Goal: Information Seeking & Learning: Learn about a topic

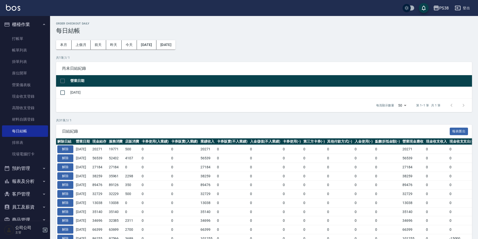
click at [28, 49] on link "帳單列表" at bounding box center [25, 51] width 46 height 12
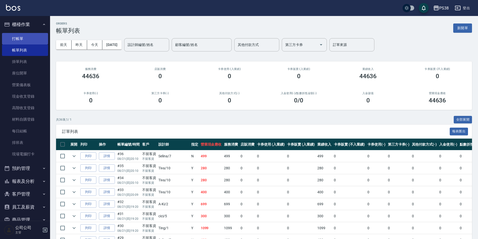
click at [32, 40] on link "打帳單" at bounding box center [25, 39] width 46 height 12
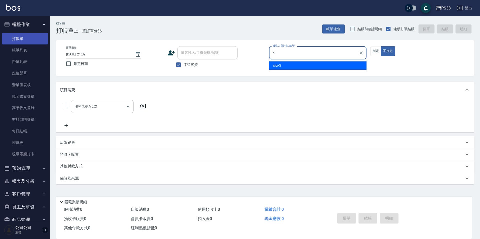
type input "cici-5"
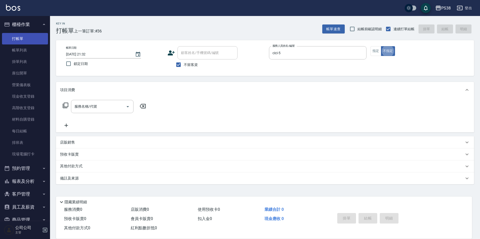
type button "false"
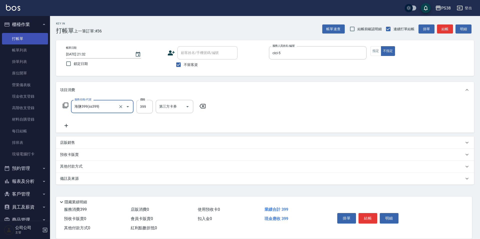
type input "海鹽399(ss399)"
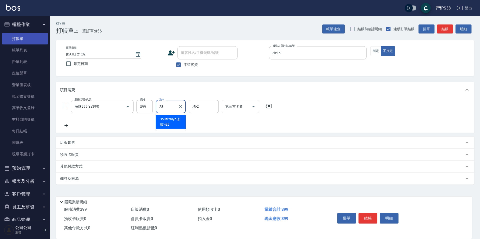
type input "Souferniya(舒服)-28"
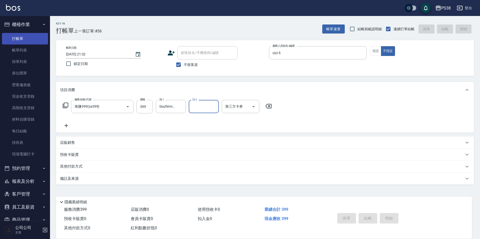
type input "2025/08/21 21:33"
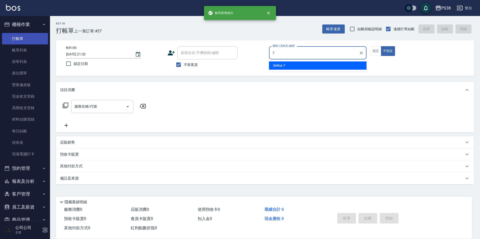
type input "Selina-7"
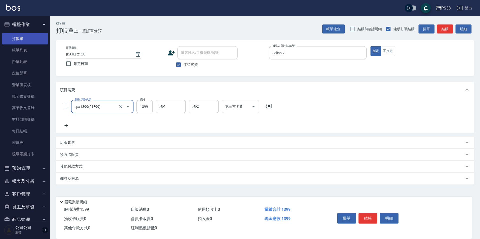
type input "spa1399(01399)"
type input "1400"
type input "彥丞-55"
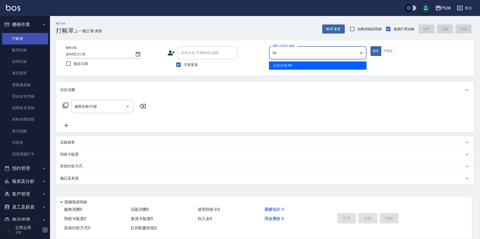
type input "公司公司-99"
type button "true"
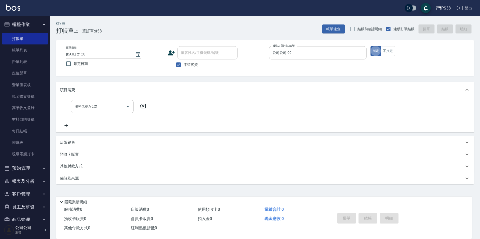
click at [73, 143] on p "店販銷售" at bounding box center [67, 142] width 15 height 5
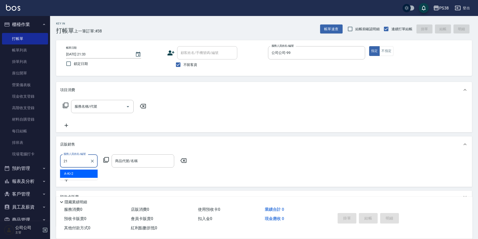
type input "泰迪-21"
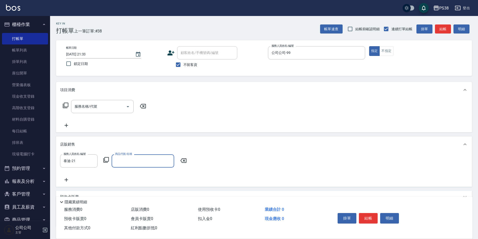
click at [121, 160] on input "商品代號/名稱" at bounding box center [143, 161] width 58 height 9
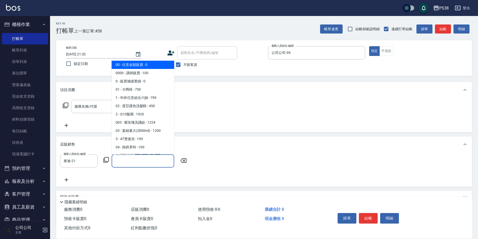
click at [162, 67] on span "00 - 任意金額販賣 - 0" at bounding box center [143, 65] width 63 height 8
type input "任意金額販賣"
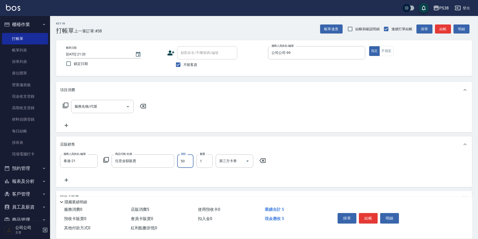
type input "500"
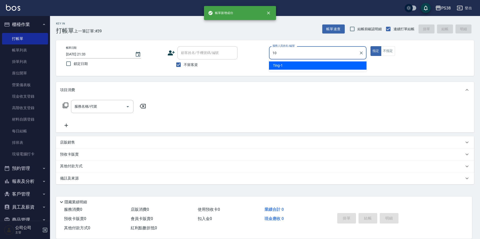
type input "Tiva-10"
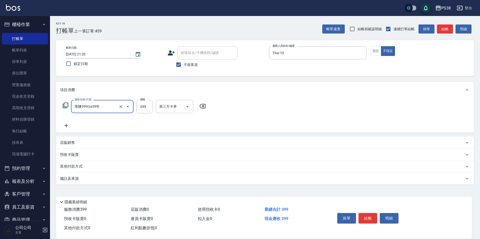
type input "海鹽399(ss399)"
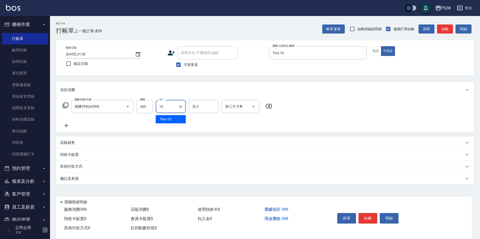
type input "Tiva-10"
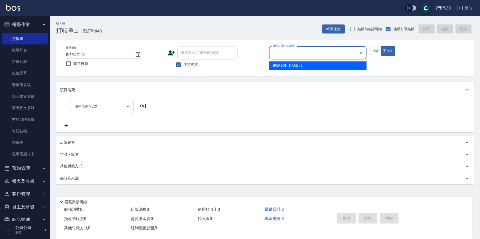
type input "mika-8"
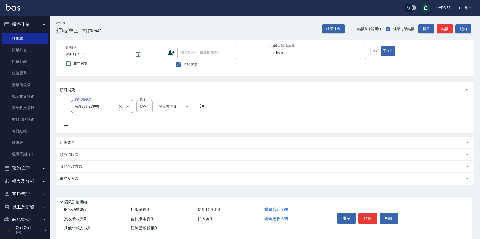
type input "海鹽399(ss399)"
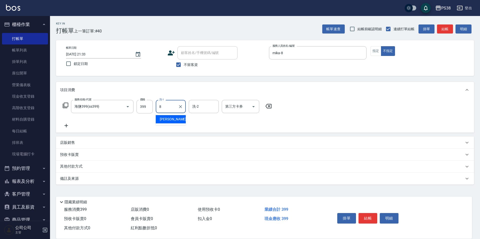
type input "mika-8"
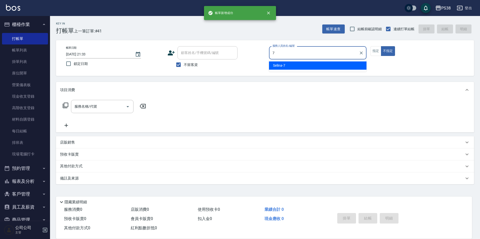
type input "Selina-7"
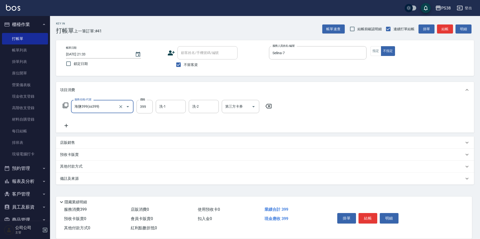
type input "海鹽399(ss399)"
type input "泰迪-21"
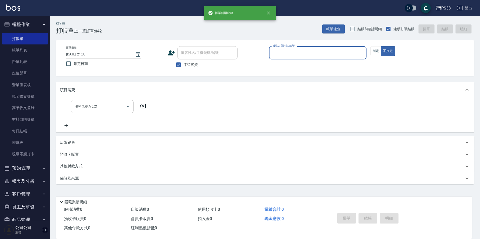
drag, startPoint x: 28, startPoint y: 52, endPoint x: 228, endPoint y: 143, distance: 219.8
click at [28, 52] on link "帳單列表" at bounding box center [25, 51] width 46 height 12
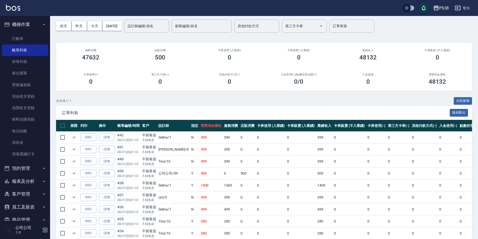
scroll to position [14, 0]
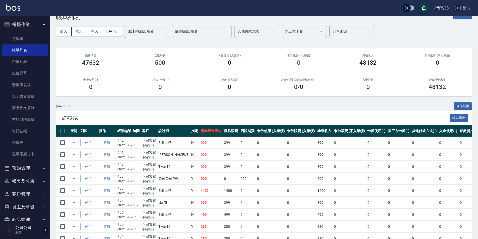
click at [2, 45] on link "帳單列表" at bounding box center [25, 51] width 46 height 12
click at [32, 98] on link "現金收支登錄" at bounding box center [25, 97] width 46 height 12
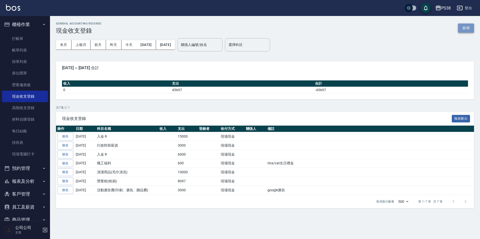
click at [471, 25] on button "新增" at bounding box center [466, 28] width 16 height 9
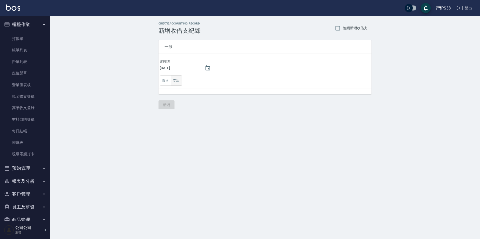
click at [181, 79] on button "支出" at bounding box center [176, 81] width 11 height 10
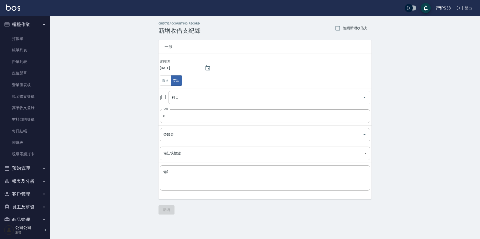
click at [239, 100] on input "科目" at bounding box center [266, 97] width 190 height 9
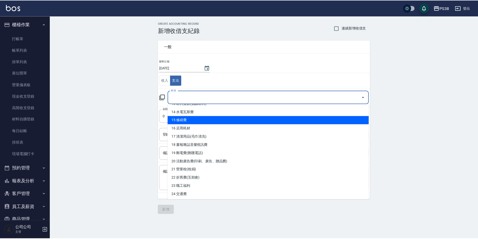
scroll to position [125, 0]
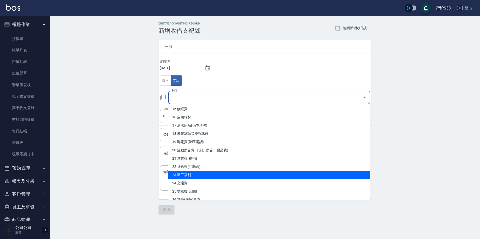
click at [213, 177] on li "23 職工福利" at bounding box center [269, 175] width 202 height 8
type input "23 職工福利"
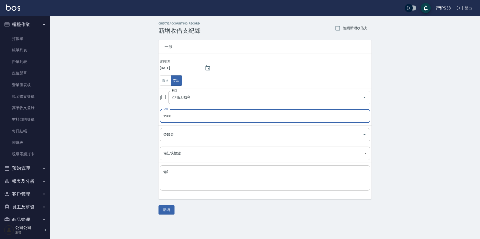
type input "1200"
drag, startPoint x: 211, startPoint y: 174, endPoint x: 212, endPoint y: 170, distance: 3.6
click at [212, 174] on textarea "備註" at bounding box center [265, 178] width 204 height 17
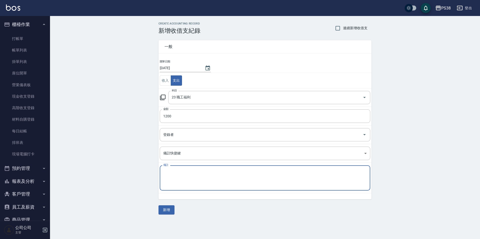
type textarea "r"
type textarea "ㄐ"
type textarea "TING/AISHA獎金"
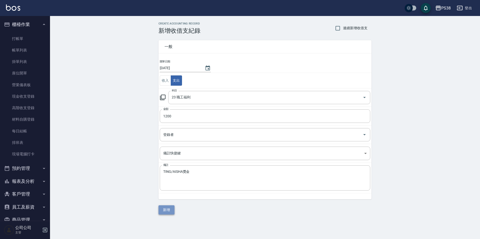
click at [174, 210] on button "新增" at bounding box center [167, 210] width 16 height 9
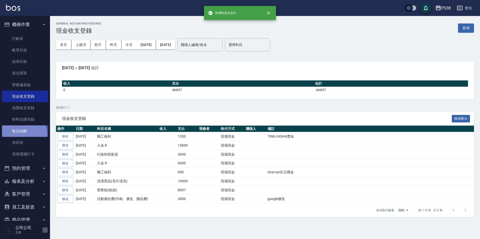
click at [22, 134] on link "每日結帳" at bounding box center [25, 132] width 46 height 12
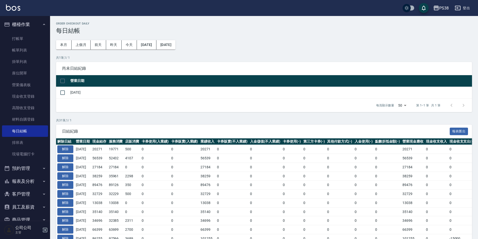
click at [63, 84] on input "checkbox" at bounding box center [62, 81] width 11 height 11
checkbox input "true"
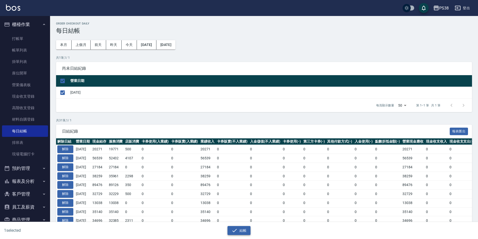
click at [234, 228] on icon "button" at bounding box center [234, 231] width 6 height 6
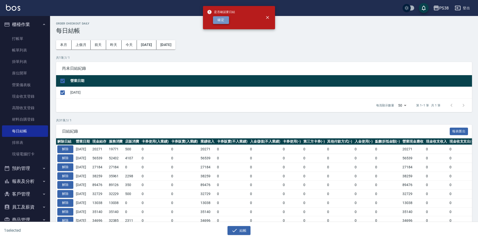
click at [223, 20] on button "確定" at bounding box center [221, 20] width 16 height 8
checkbox input "false"
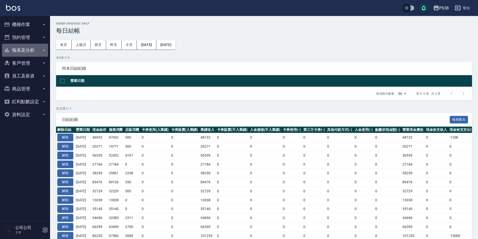
click at [29, 49] on button "報表及分析" at bounding box center [25, 50] width 46 height 13
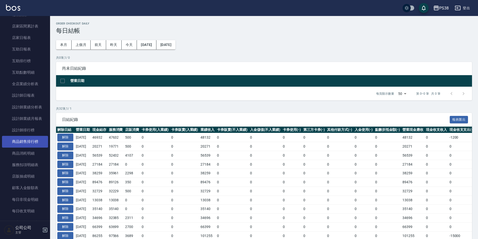
scroll to position [50, 0]
click at [33, 134] on link "設計師排行榜" at bounding box center [25, 130] width 46 height 12
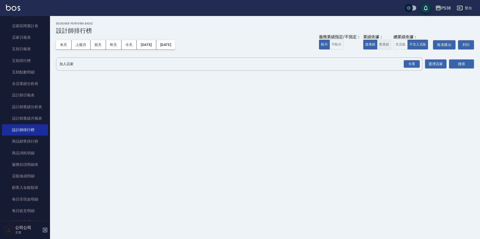
click at [389, 45] on button "實業績" at bounding box center [384, 45] width 14 height 10
click at [407, 65] on div "全選" at bounding box center [412, 64] width 16 height 8
click at [463, 66] on button "搜尋" at bounding box center [461, 64] width 25 height 9
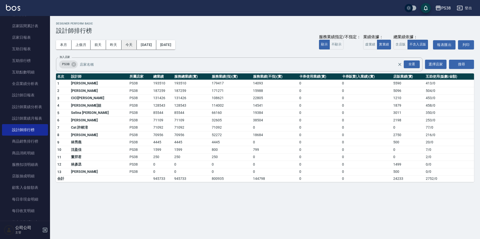
click at [129, 46] on button "今天" at bounding box center [130, 44] width 16 height 9
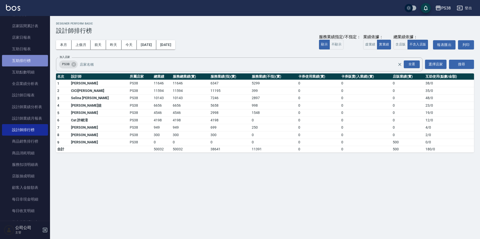
click at [28, 63] on link "互助排行榜" at bounding box center [25, 61] width 46 height 12
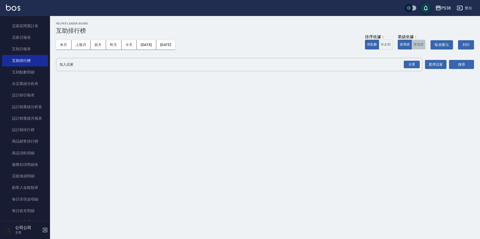
click at [422, 48] on button "實業績" at bounding box center [419, 45] width 14 height 10
click at [416, 65] on div "全選" at bounding box center [412, 65] width 16 height 8
click at [460, 65] on button "搜尋" at bounding box center [461, 64] width 25 height 9
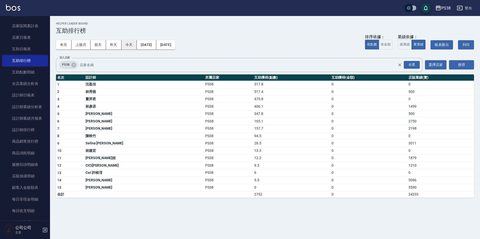
click at [127, 43] on button "今天" at bounding box center [130, 44] width 16 height 9
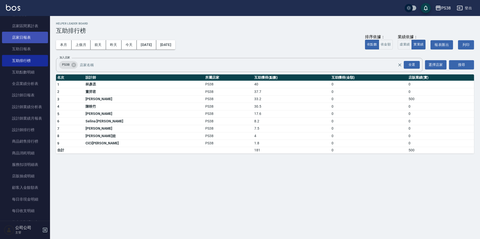
click at [5, 40] on link "店家日報表" at bounding box center [25, 38] width 46 height 12
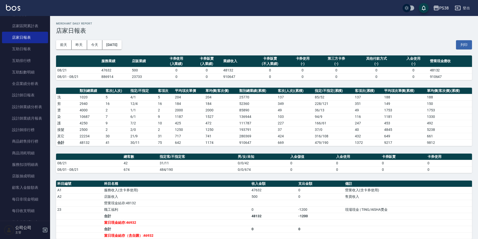
scroll to position [25, 0]
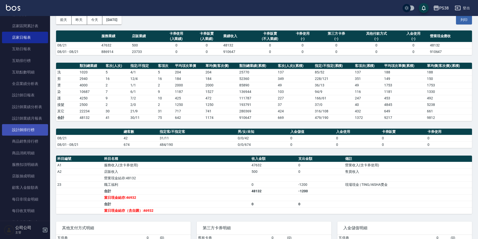
click at [22, 131] on link "設計師排行榜" at bounding box center [25, 130] width 46 height 12
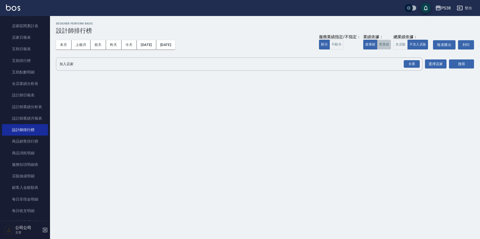
click at [383, 43] on button "實業績" at bounding box center [384, 45] width 14 height 10
drag, startPoint x: 408, startPoint y: 63, endPoint x: 414, endPoint y: 64, distance: 6.0
click at [408, 63] on div "全選" at bounding box center [412, 64] width 16 height 8
click at [450, 63] on button "搜尋" at bounding box center [461, 64] width 25 height 9
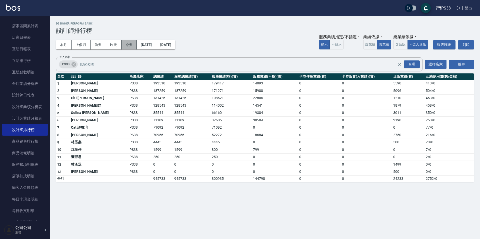
click at [125, 44] on button "今天" at bounding box center [130, 44] width 16 height 9
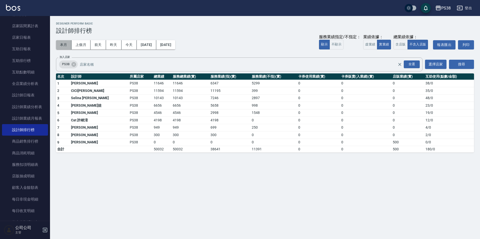
click at [65, 45] on button "本月" at bounding box center [64, 44] width 16 height 9
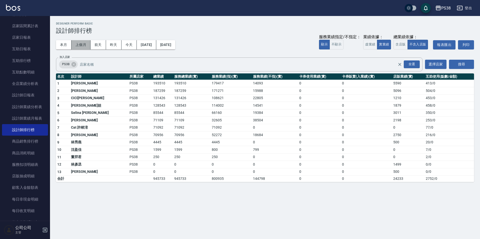
click at [86, 47] on button "上個月" at bounding box center [81, 44] width 19 height 9
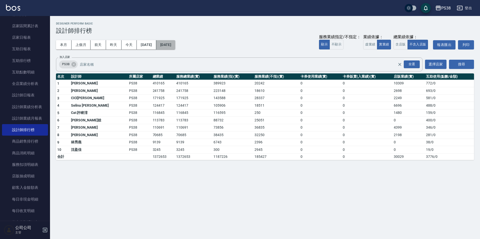
click at [175, 47] on button "[DATE]" at bounding box center [165, 44] width 19 height 9
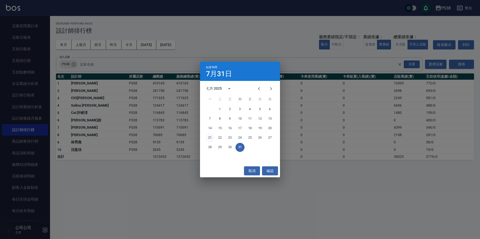
click at [210, 138] on button "21" at bounding box center [210, 138] width 9 height 9
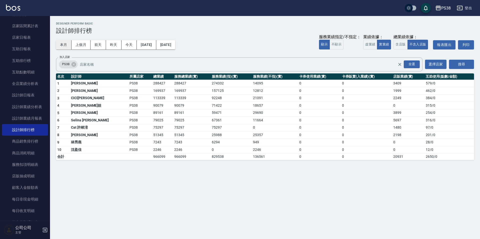
click at [56, 44] on button "本月" at bounding box center [64, 44] width 16 height 9
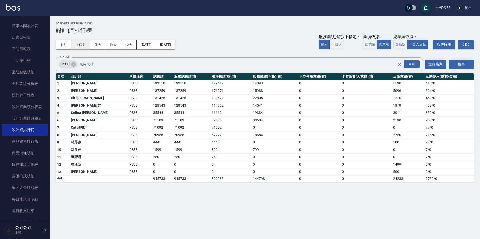
click at [81, 43] on button "上個月" at bounding box center [81, 44] width 19 height 9
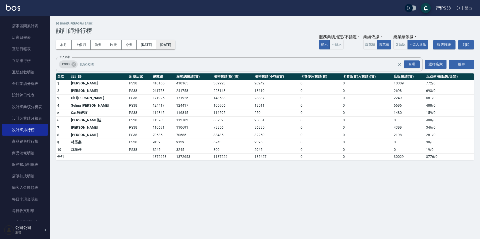
click at [175, 48] on button "[DATE]" at bounding box center [165, 44] width 19 height 9
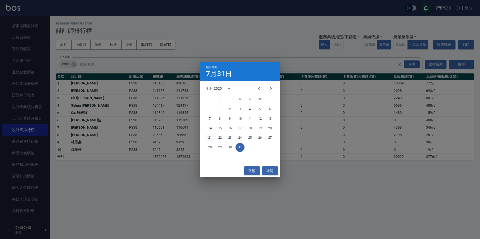
click at [208, 136] on button "21" at bounding box center [210, 138] width 9 height 9
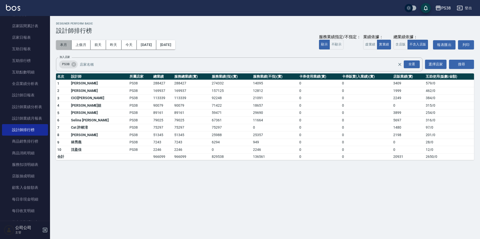
click at [67, 45] on button "本月" at bounding box center [64, 44] width 16 height 9
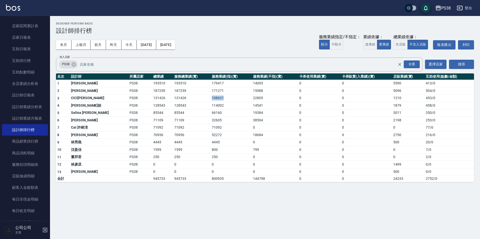
drag, startPoint x: 195, startPoint y: 98, endPoint x: 206, endPoint y: 101, distance: 11.6
click at [211, 101] on td "108621" at bounding box center [231, 99] width 41 height 8
click at [212, 108] on td "114002" at bounding box center [231, 106] width 41 height 8
drag, startPoint x: 193, startPoint y: 103, endPoint x: 209, endPoint y: 105, distance: 16.1
click at [209, 105] on tr "4 Tiva 緹娃 PS38 128543 128543 114002 14541 0 0 1879 458 / 0" at bounding box center [265, 106] width 418 height 8
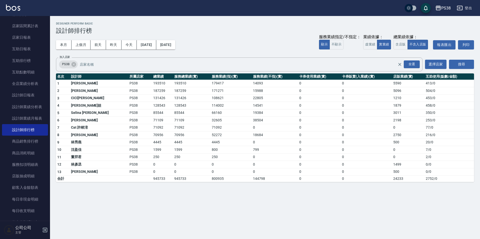
drag, startPoint x: 215, startPoint y: 110, endPoint x: 229, endPoint y: 113, distance: 13.8
click at [215, 110] on td "66160" at bounding box center [231, 113] width 41 height 8
drag, startPoint x: 238, startPoint y: 105, endPoint x: 258, endPoint y: 109, distance: 20.9
click at [258, 109] on tr "4 Tiva 緹娃 PS38 128543 128543 114002 14541 0 0 1879 458 / 0" at bounding box center [265, 106] width 418 height 8
click at [281, 120] on td "38504" at bounding box center [275, 121] width 46 height 8
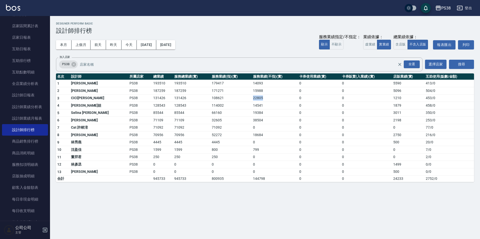
drag, startPoint x: 238, startPoint y: 97, endPoint x: 259, endPoint y: 100, distance: 21.3
click at [259, 100] on td "22805" at bounding box center [275, 99] width 46 height 8
click at [273, 114] on td "19384" at bounding box center [275, 113] width 46 height 8
drag, startPoint x: 150, startPoint y: 116, endPoint x: 179, endPoint y: 122, distance: 29.1
click at [179, 122] on tbody "1 [PERSON_NAME] PS38 193510 193510 179417 14093 0 0 5590 413 / 0 2 Aisha [PERSO…" at bounding box center [265, 131] width 418 height 103
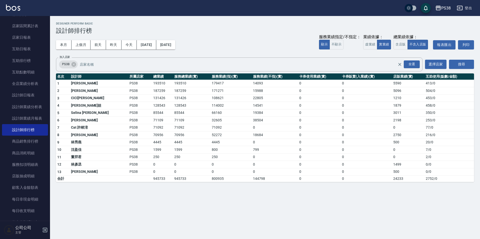
click at [230, 172] on td "0" at bounding box center [231, 172] width 41 height 8
click at [78, 45] on button "上個月" at bounding box center [81, 44] width 19 height 9
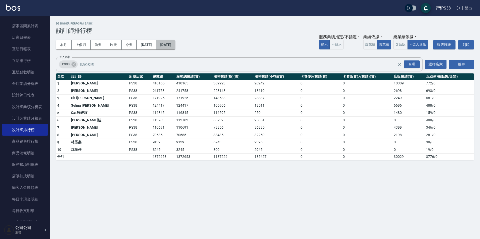
click at [175, 44] on button "[DATE]" at bounding box center [165, 44] width 19 height 9
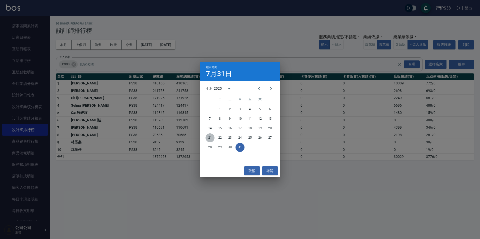
click at [210, 137] on button "21" at bounding box center [210, 138] width 9 height 9
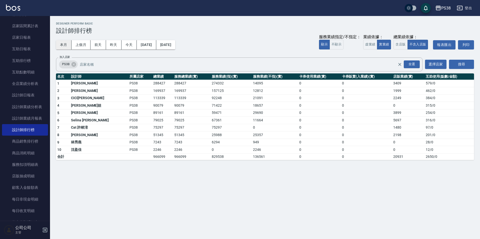
click at [66, 48] on button "本月" at bounding box center [64, 44] width 16 height 9
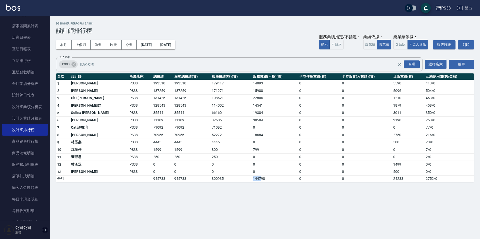
drag, startPoint x: 232, startPoint y: 180, endPoint x: 247, endPoint y: 181, distance: 15.3
click at [247, 181] on tr "合計 945733 945733 800935 144798 0 0 24233 2752 / 0" at bounding box center [265, 179] width 418 height 7
click at [254, 185] on div "PS38 [DATE] - [DATE] 設計師排行榜 列印時間： [DATE][PHONE_NUMBER]:53 Designer Perform Basi…" at bounding box center [265, 102] width 430 height 172
drag, startPoint x: 236, startPoint y: 135, endPoint x: 256, endPoint y: 139, distance: 20.6
click at [256, 139] on tbody "1 [PERSON_NAME] PS38 193510 193510 179417 14093 0 0 5590 413 / 0 2 Aisha [PERSO…" at bounding box center [265, 131] width 418 height 103
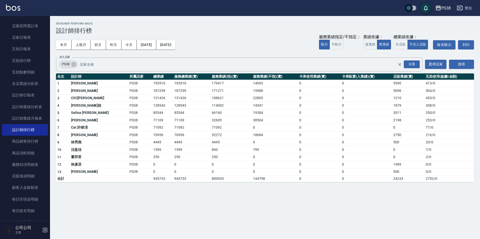
click at [298, 177] on td "0" at bounding box center [319, 179] width 43 height 7
drag, startPoint x: 240, startPoint y: 122, endPoint x: 263, endPoint y: 128, distance: 23.4
click at [263, 128] on tbody "1 [PERSON_NAME] PS38 193510 193510 179417 14093 0 0 5590 413 / 0 2 Aisha [PERSO…" at bounding box center [265, 131] width 418 height 103
click at [298, 159] on td "0" at bounding box center [319, 158] width 43 height 8
drag, startPoint x: 132, startPoint y: 134, endPoint x: 145, endPoint y: 136, distance: 13.7
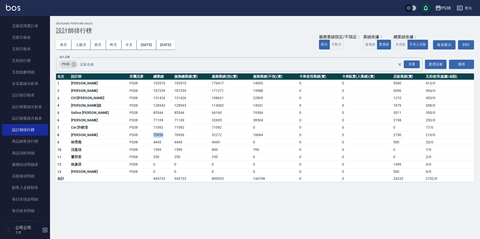
click at [145, 136] on tr "8 [PERSON_NAME] PS38 70956 70956 52272 18684 0 0 2750 216 / 0" at bounding box center [265, 136] width 418 height 8
click at [153, 142] on td "4445" at bounding box center [162, 143] width 21 height 8
drag, startPoint x: 155, startPoint y: 133, endPoint x: 168, endPoint y: 135, distance: 12.3
click at [173, 135] on td "70956" at bounding box center [192, 136] width 38 height 8
click at [173, 137] on td "70956" at bounding box center [192, 136] width 38 height 8
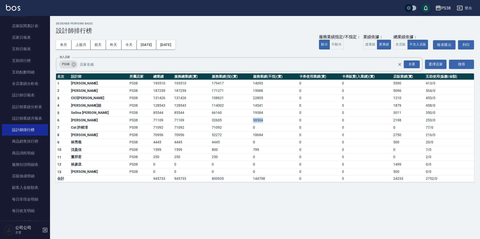
drag, startPoint x: 243, startPoint y: 120, endPoint x: 249, endPoint y: 120, distance: 6.3
click at [249, 120] on tr "6 [PERSON_NAME]PS38 71109 71109 32605 38504 0 0 2198 253 / 0" at bounding box center [265, 121] width 418 height 8
click at [298, 138] on td "0" at bounding box center [319, 136] width 43 height 8
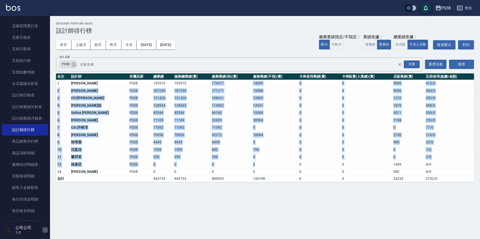
drag, startPoint x: 196, startPoint y: 84, endPoint x: 261, endPoint y: 162, distance: 101.8
click at [261, 162] on tbody "1 [PERSON_NAME] PS38 193510 193510 179417 14093 0 0 5590 413 / 0 2 Aisha [PERSO…" at bounding box center [265, 131] width 418 height 103
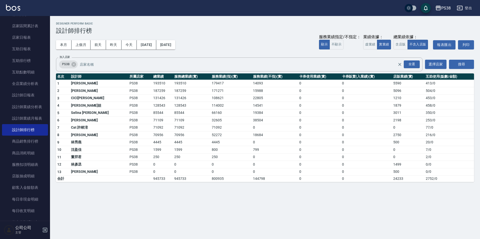
click at [271, 186] on div "PS38 [DATE] - [DATE] 設計師排行榜 列印時間： [DATE][PHONE_NUMBER]:53 Designer Perform Basi…" at bounding box center [265, 102] width 430 height 172
click at [83, 46] on button "上個月" at bounding box center [81, 44] width 19 height 9
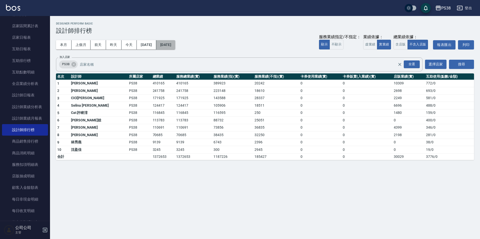
click at [175, 47] on button "[DATE]" at bounding box center [165, 44] width 19 height 9
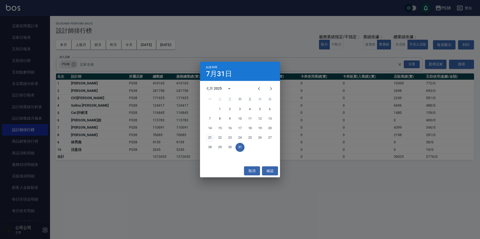
click at [210, 139] on button "21" at bounding box center [210, 138] width 9 height 9
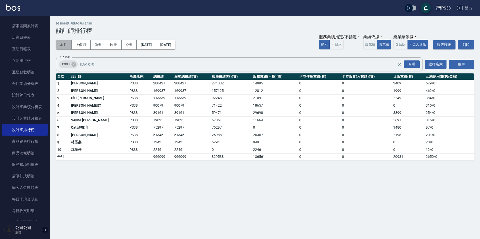
click at [58, 43] on button "本月" at bounding box center [64, 44] width 16 height 9
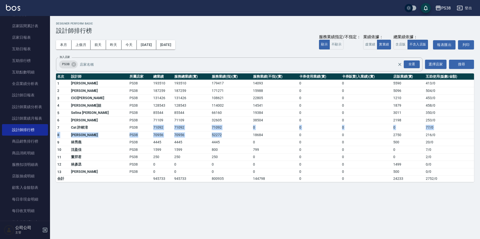
drag, startPoint x: 152, startPoint y: 135, endPoint x: 234, endPoint y: 139, distance: 82.6
click at [220, 133] on tbody "1 [PERSON_NAME] PS38 193510 193510 179417 14093 0 0 5590 413 / 0 2 Aisha [PERSO…" at bounding box center [265, 131] width 418 height 103
click at [252, 142] on td "0" at bounding box center [275, 143] width 46 height 8
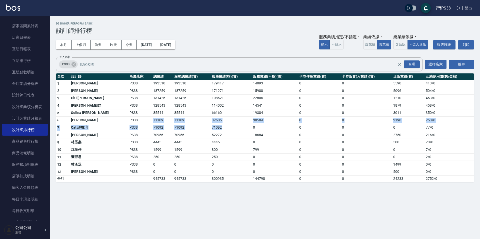
drag, startPoint x: 138, startPoint y: 122, endPoint x: 214, endPoint y: 127, distance: 75.7
click at [214, 127] on tbody "1 [PERSON_NAME] PS38 193510 193510 179417 14093 0 0 5590 413 / 0 2 Aisha [PERSO…" at bounding box center [265, 131] width 418 height 103
click at [233, 144] on td "4445" at bounding box center [231, 143] width 41 height 8
drag, startPoint x: 196, startPoint y: 134, endPoint x: 208, endPoint y: 136, distance: 11.9
click at [211, 136] on td "52272" at bounding box center [231, 136] width 41 height 8
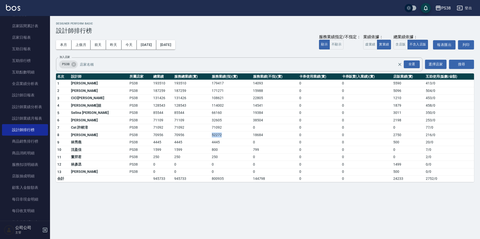
drag, startPoint x: 208, startPoint y: 137, endPoint x: 196, endPoint y: 128, distance: 15.2
click at [211, 137] on td "52272" at bounding box center [231, 136] width 41 height 8
drag, startPoint x: 196, startPoint y: 127, endPoint x: 212, endPoint y: 128, distance: 16.5
click at [212, 128] on td "71092" at bounding box center [231, 128] width 41 height 8
drag, startPoint x: 212, startPoint y: 128, endPoint x: 197, endPoint y: 119, distance: 17.4
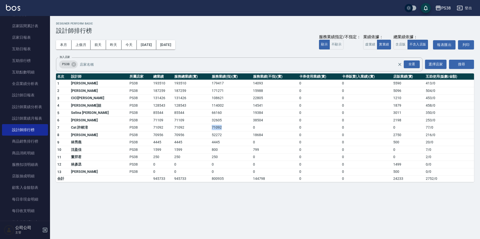
click at [212, 129] on td "71092" at bounding box center [231, 128] width 41 height 8
drag, startPoint x: 196, startPoint y: 118, endPoint x: 213, endPoint y: 120, distance: 16.9
click at [213, 120] on td "32605" at bounding box center [231, 121] width 41 height 8
click at [194, 205] on div "PS38 [DATE] - [DATE] 設計師排行榜 列印時間： [DATE][PHONE_NUMBER]:54 Designer Perform Basi…" at bounding box center [240, 119] width 480 height 239
